Goal: Task Accomplishment & Management: Use online tool/utility

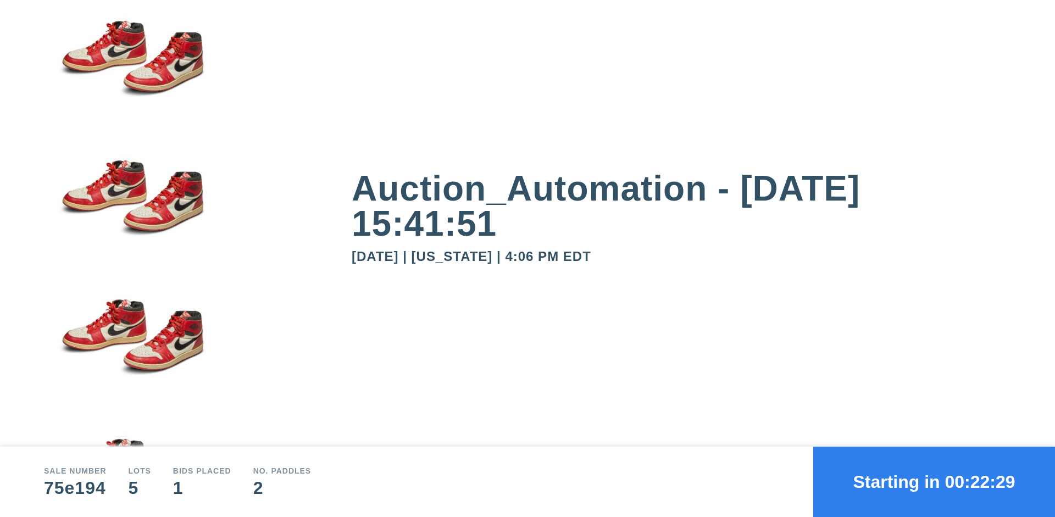
click at [934, 482] on button "Starting in 00:22:29" at bounding box center [934, 482] width 242 height 70
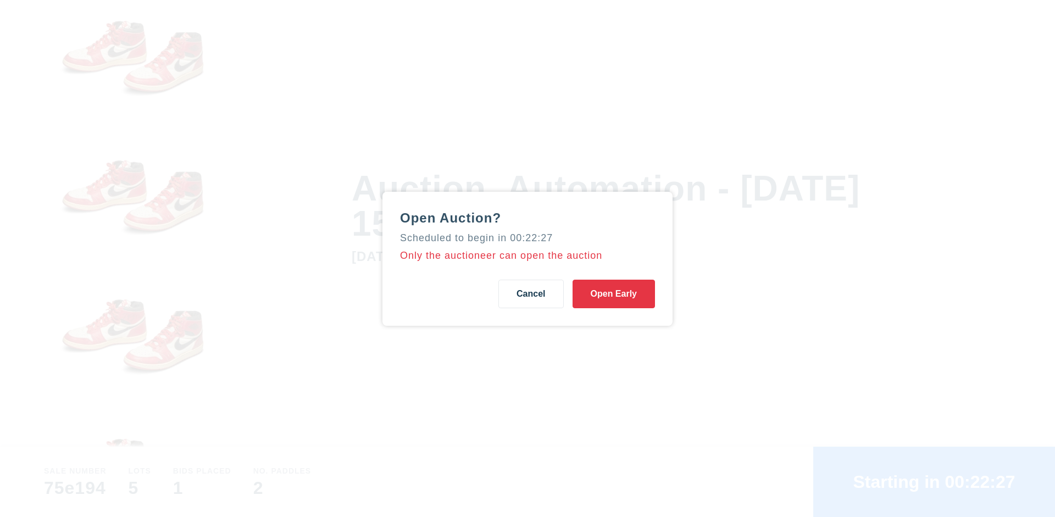
click at [614, 293] on button "Open Early" at bounding box center [614, 294] width 82 height 29
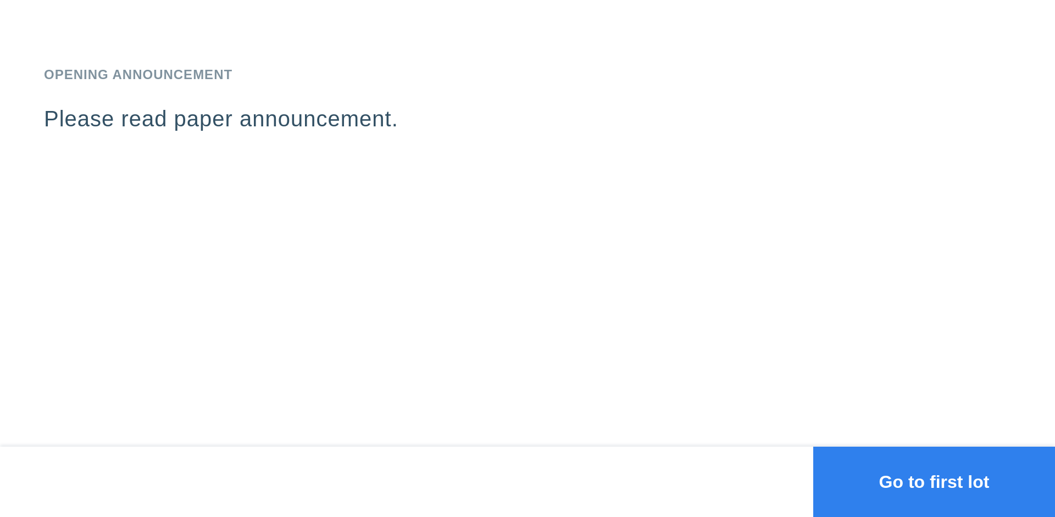
click at [934, 482] on button "Go to first lot" at bounding box center [934, 482] width 242 height 70
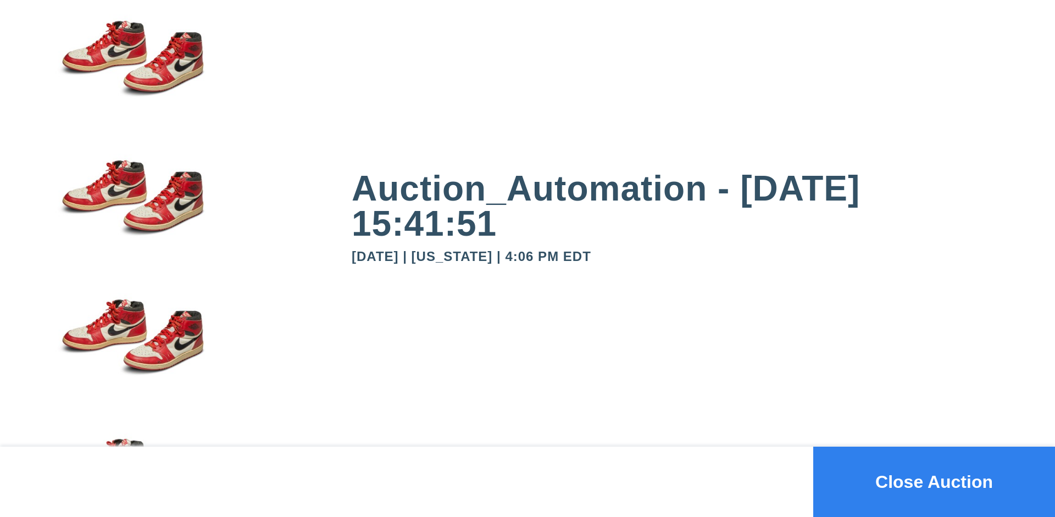
click at [934, 482] on button "Close Auction" at bounding box center [934, 482] width 242 height 70
